Goal: Transaction & Acquisition: Purchase product/service

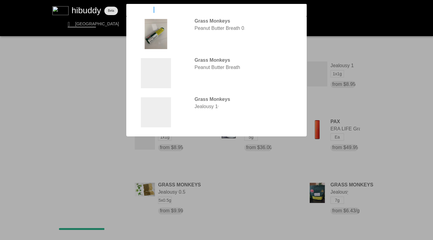
type input "animal mints"
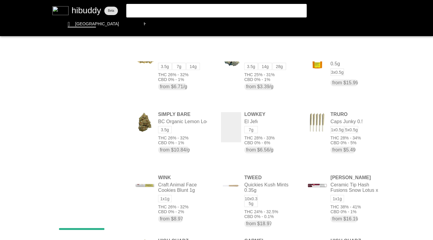
click at [187, 120] on flt-glass-pane at bounding box center [216, 120] width 433 height 240
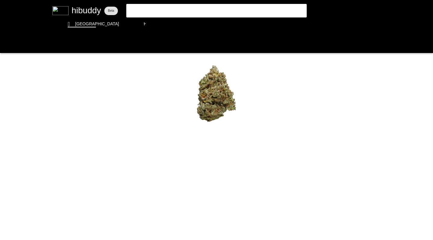
click at [187, 195] on flt-glass-pane at bounding box center [216, 120] width 433 height 240
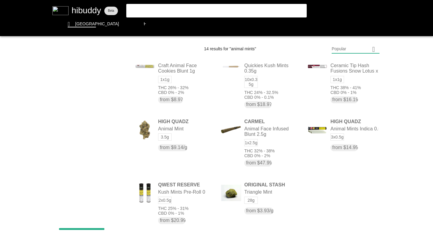
click at [341, 141] on flt-glass-pane at bounding box center [216, 120] width 433 height 240
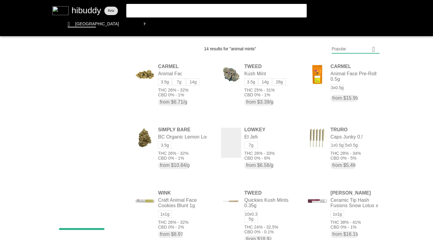
click at [193, 145] on flt-glass-pane at bounding box center [216, 120] width 433 height 240
